Goal: Information Seeking & Learning: Understand process/instructions

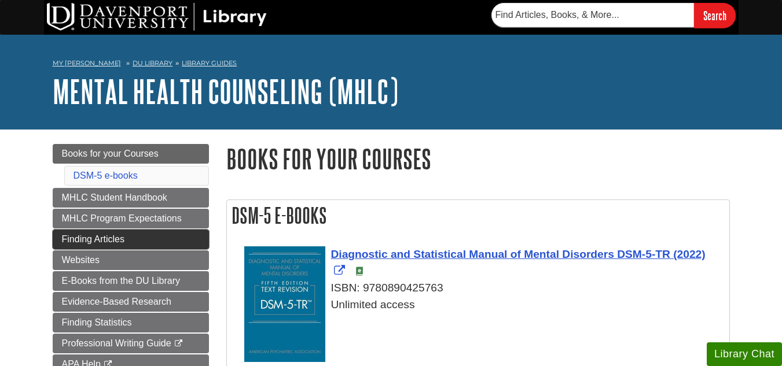
click at [142, 231] on link "Finding Articles" at bounding box center [131, 240] width 156 height 20
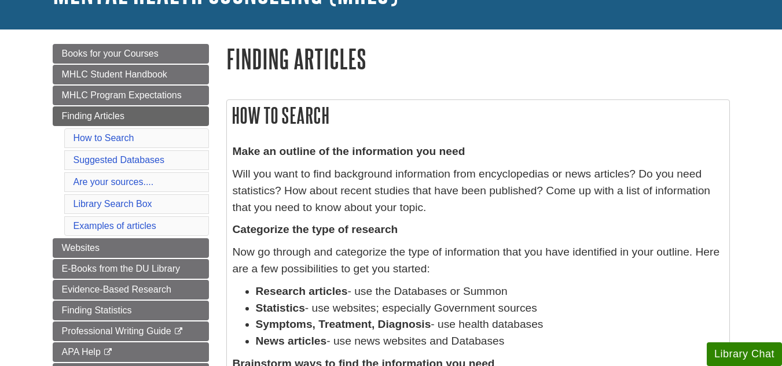
scroll to position [114, 0]
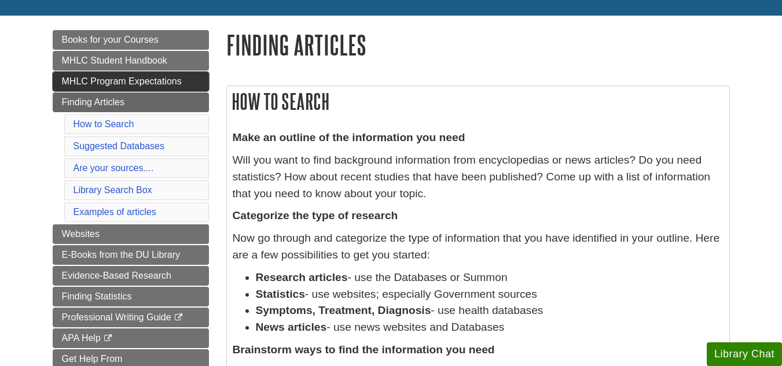
click at [154, 79] on span "MHLC Program Expectations" at bounding box center [122, 81] width 120 height 10
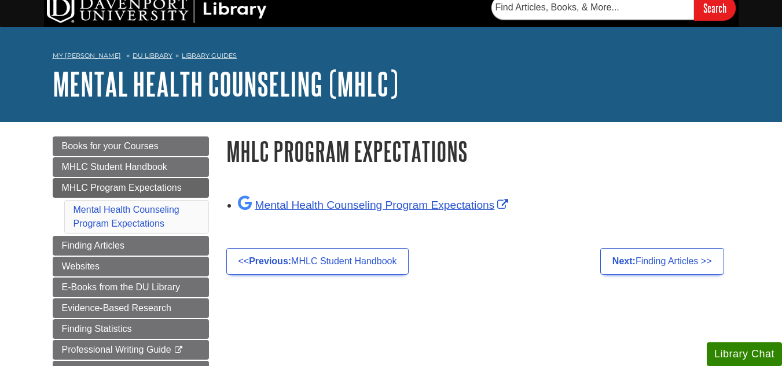
scroll to position [9, 0]
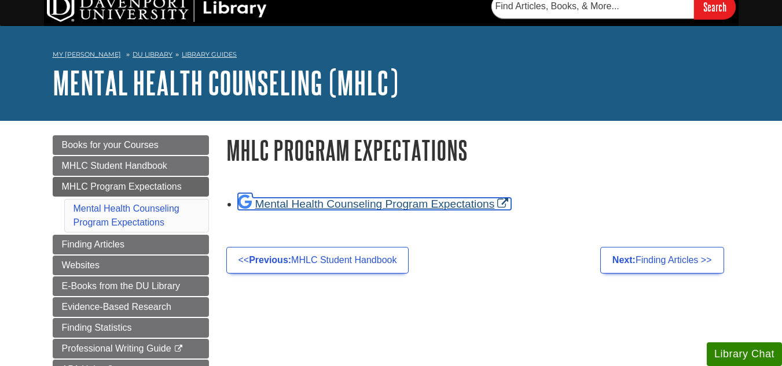
click at [421, 206] on link "Mental Health Counseling Program Expectations" at bounding box center [375, 204] width 274 height 12
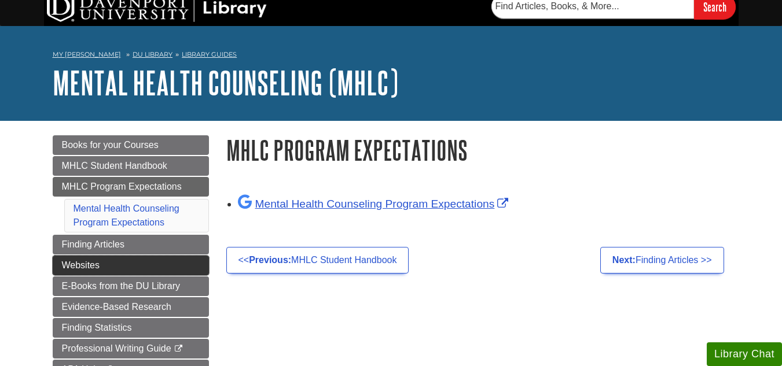
click at [119, 263] on link "Websites" at bounding box center [131, 266] width 156 height 20
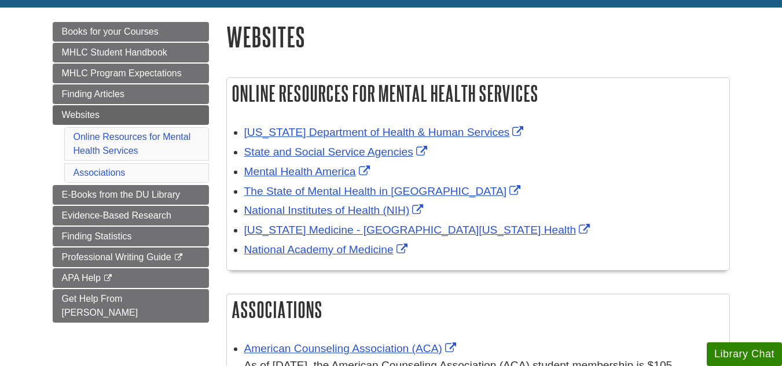
scroll to position [127, 0]
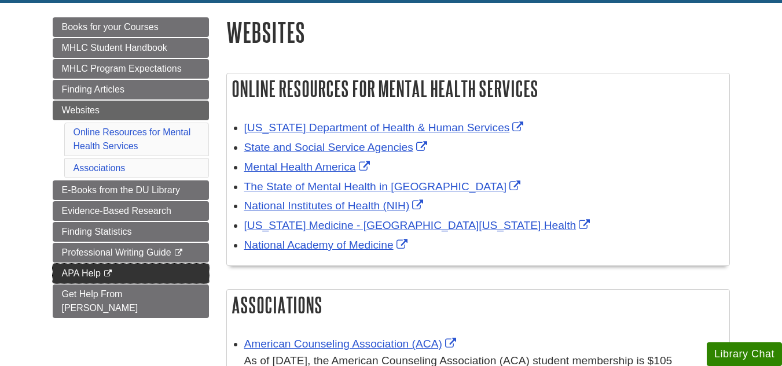
click at [145, 272] on link "APA Help This link opens in a new window" at bounding box center [131, 274] width 156 height 20
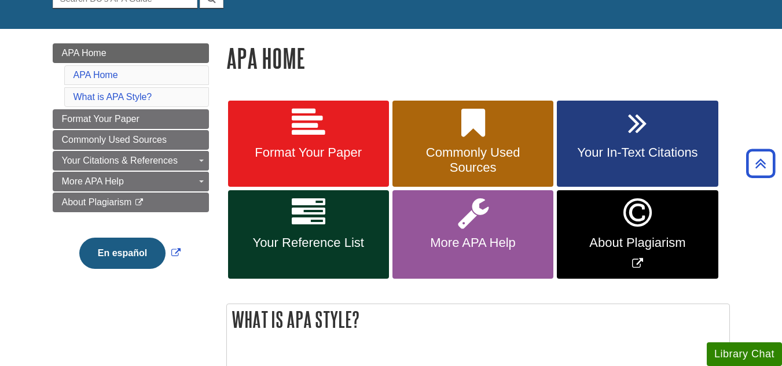
scroll to position [122, 0]
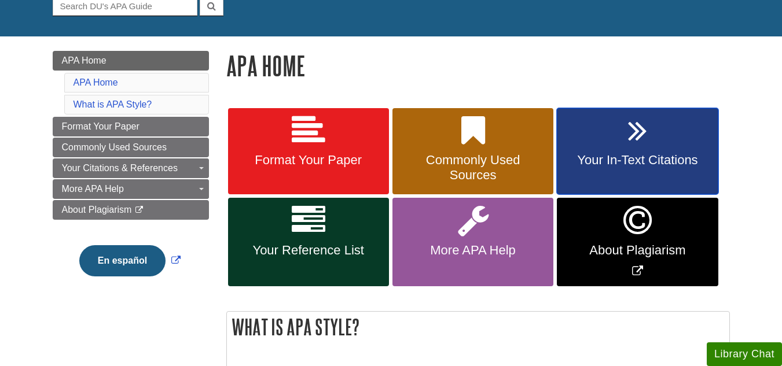
click at [646, 142] on icon at bounding box center [637, 131] width 19 height 34
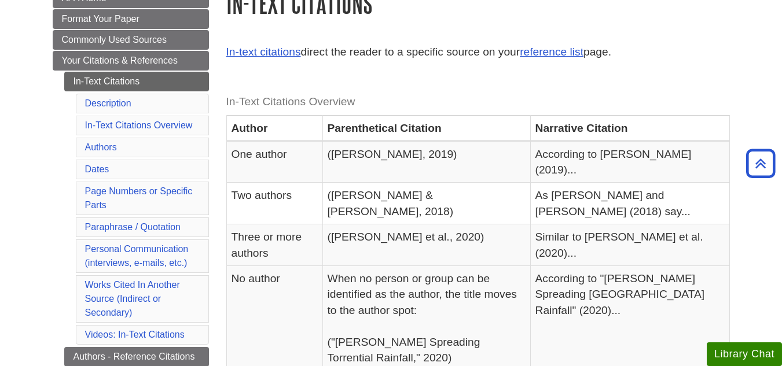
scroll to position [92, 0]
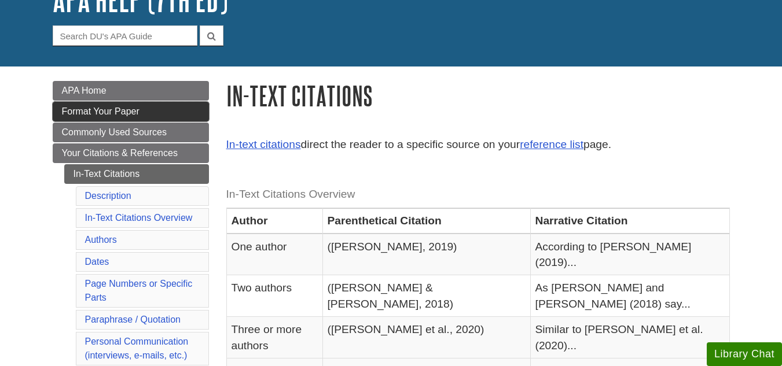
click at [160, 104] on link "Format Your Paper" at bounding box center [131, 112] width 156 height 20
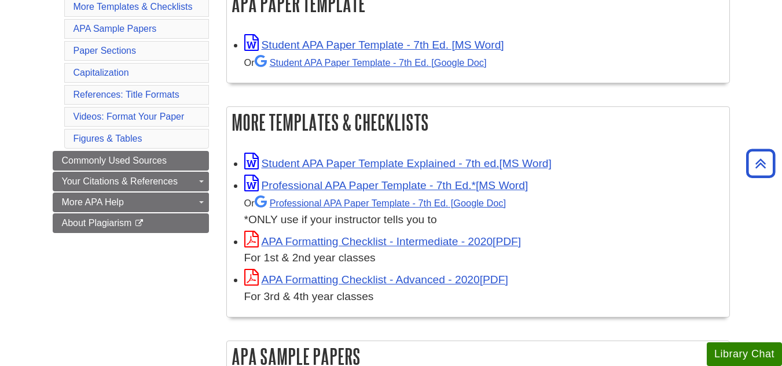
scroll to position [248, 0]
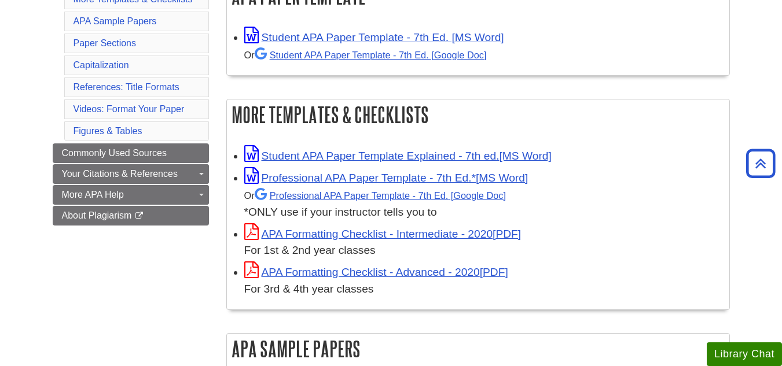
click at [120, 13] on li "APA Sample Papers" at bounding box center [136, 22] width 145 height 20
click at [123, 21] on link "APA Sample Papers" at bounding box center [114, 21] width 83 height 10
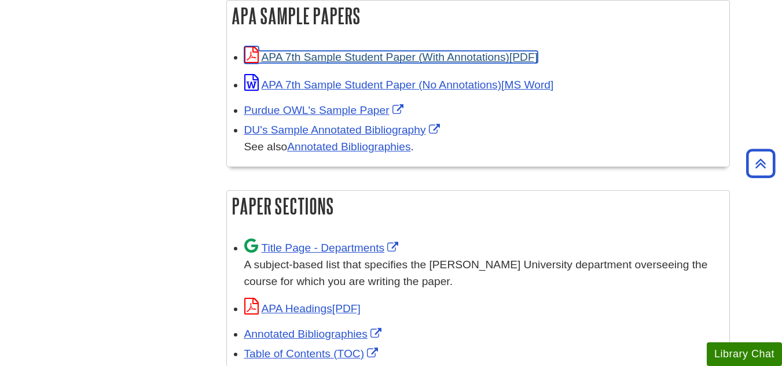
click at [411, 58] on link "APA 7th Sample Student Paper (With Annotations)" at bounding box center [390, 57] width 293 height 12
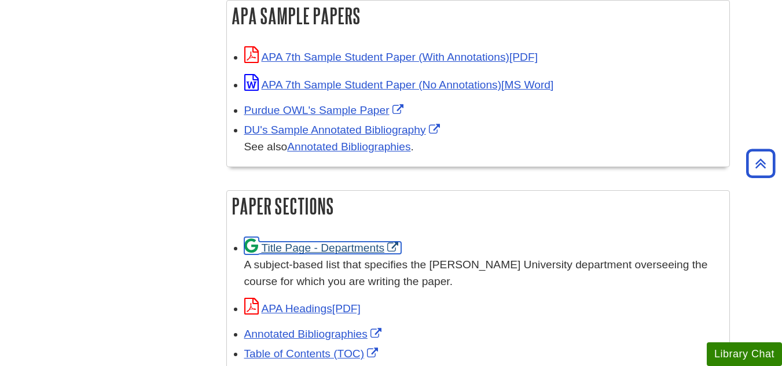
click at [354, 251] on link "Title Page - Departments" at bounding box center [322, 248] width 157 height 12
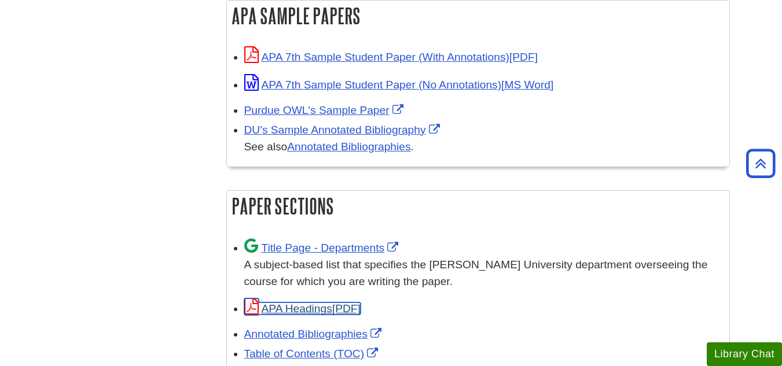
click at [307, 307] on link "APA Headings" at bounding box center [302, 309] width 116 height 12
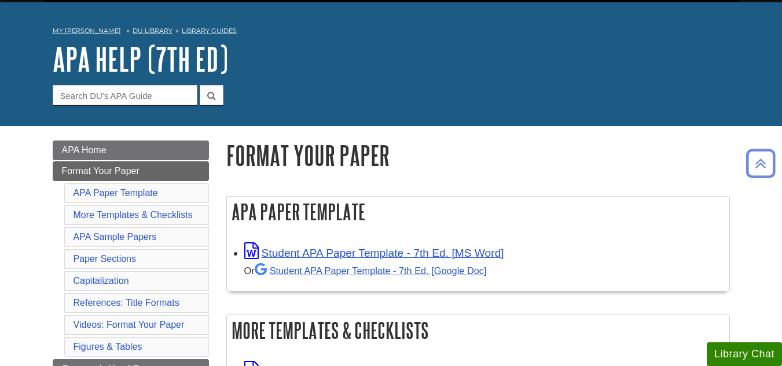
scroll to position [0, 0]
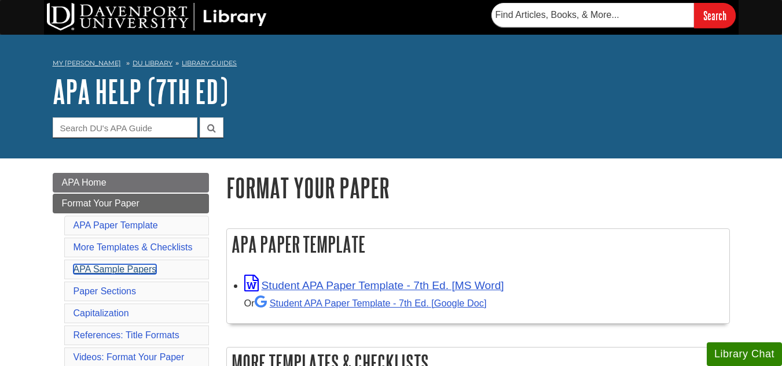
click at [124, 272] on link "APA Sample Papers" at bounding box center [114, 269] width 83 height 10
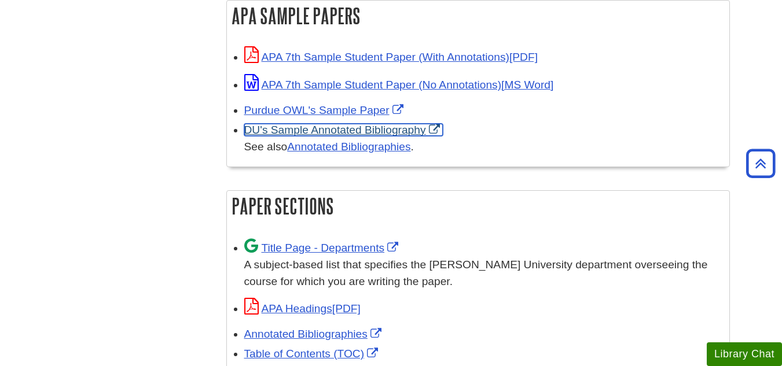
click at [330, 130] on link "DU's Sample Annotated Bibliography" at bounding box center [343, 130] width 198 height 12
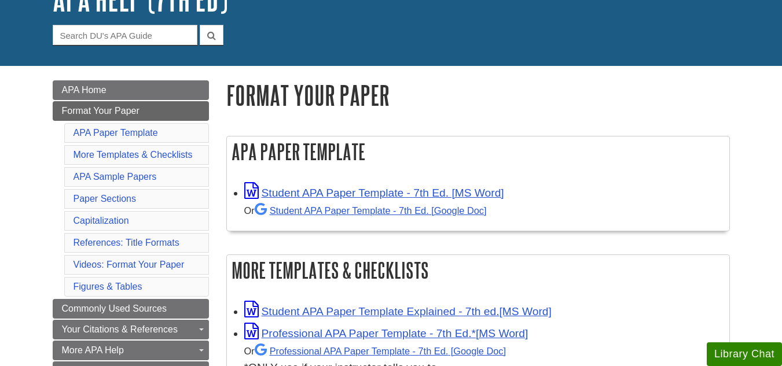
scroll to position [100, 0]
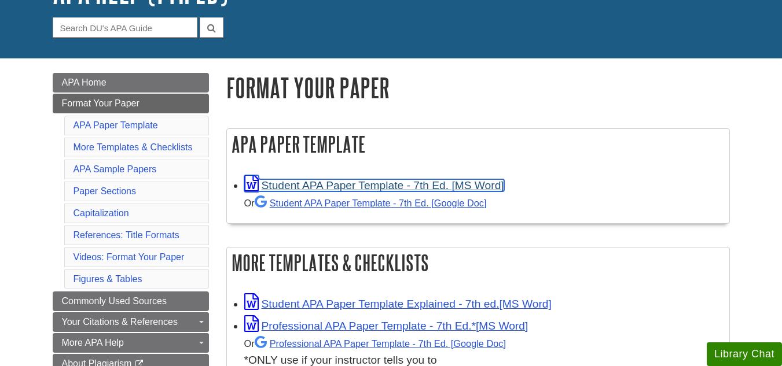
click at [424, 185] on link "Student APA Paper Template - 7th Ed. [MS Word]" at bounding box center [374, 185] width 260 height 12
